Goal: Task Accomplishment & Management: Use online tool/utility

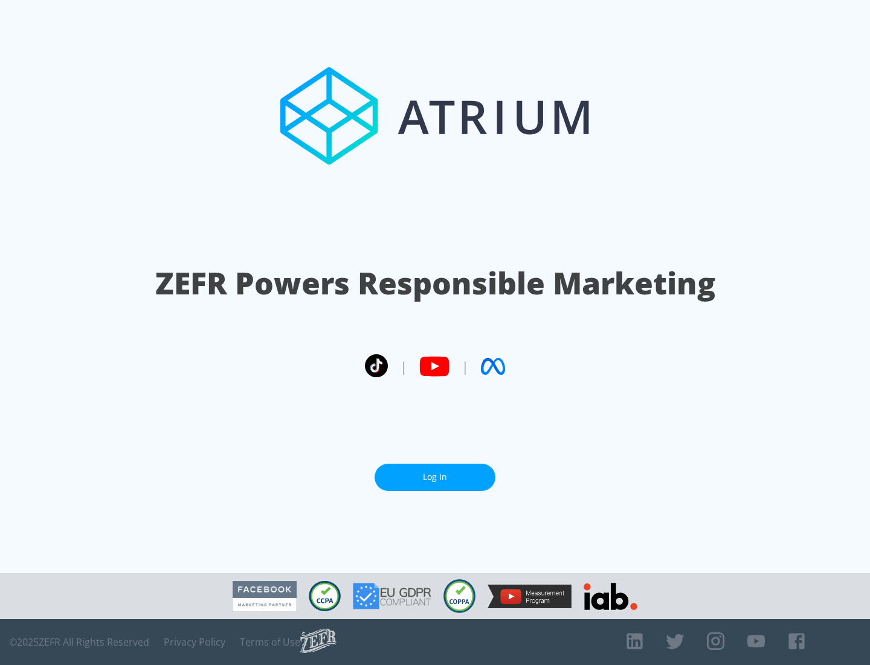
click at [435, 472] on link "Log In" at bounding box center [435, 477] width 121 height 27
